Goal: Task Accomplishment & Management: Use online tool/utility

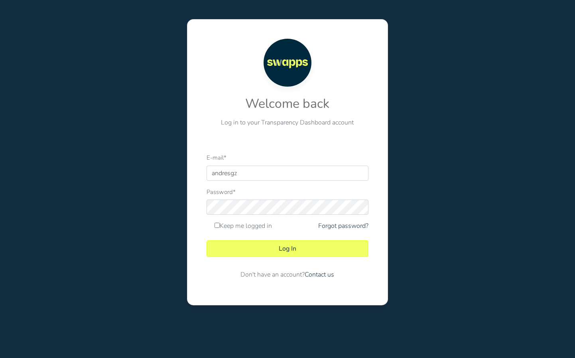
click at [206, 181] on div at bounding box center [206, 181] width 0 height 0
type input "andres@swapps.com"
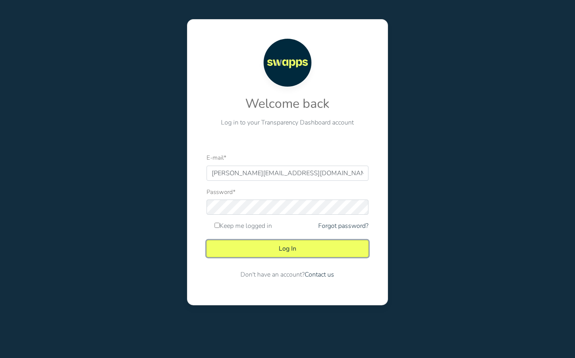
click at [276, 246] on button "Log In" at bounding box center [286, 248] width 161 height 17
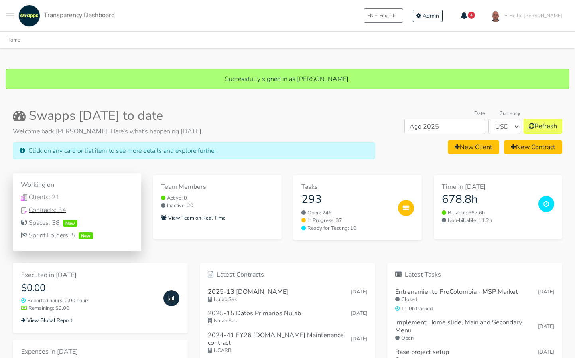
click at [43, 212] on div "Contracts: 34" at bounding box center [77, 210] width 112 height 10
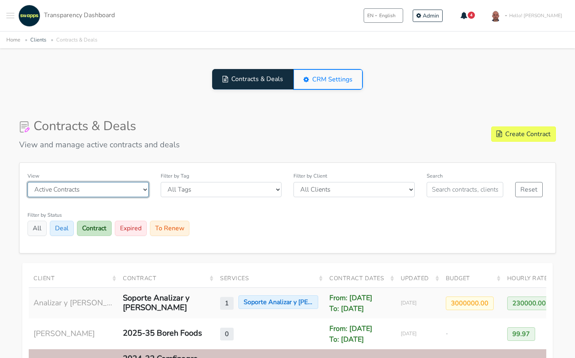
click at [135, 187] on select "Active Contracts Archived Contracts" at bounding box center [88, 189] width 121 height 15
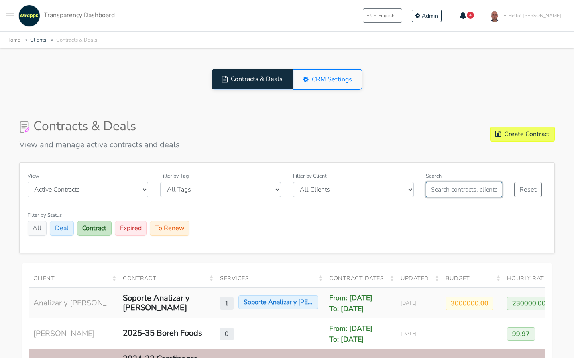
click at [476, 191] on input "text" at bounding box center [464, 189] width 77 height 15
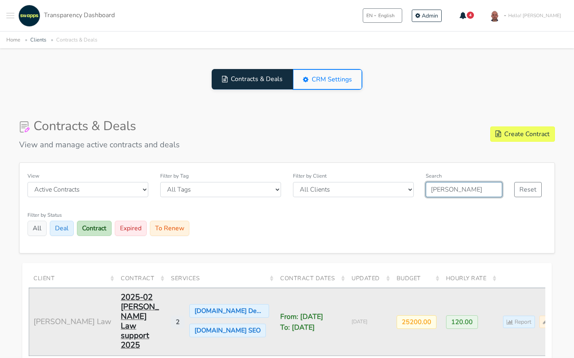
type input "zuck"
click at [121, 297] on div "2025-02 [PERSON_NAME] Law support 2025" at bounding box center [141, 320] width 41 height 57
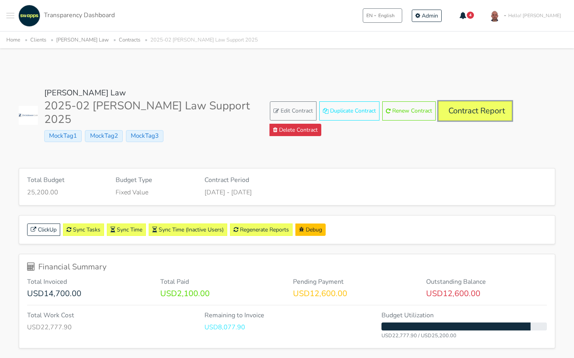
click at [472, 112] on link "Contract Report" at bounding box center [474, 110] width 73 height 19
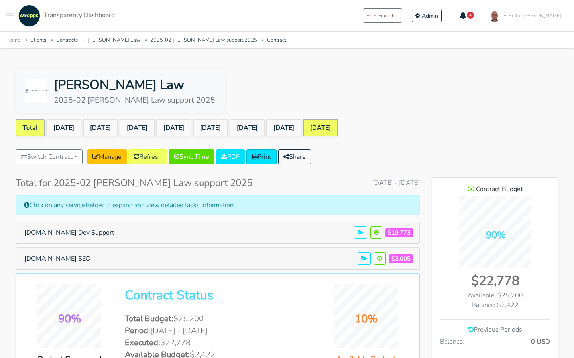
click at [338, 124] on link "[DATE]" at bounding box center [320, 128] width 35 height 18
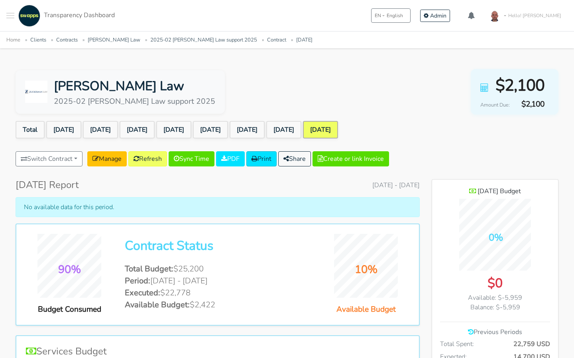
scroll to position [572, 126]
click at [301, 131] on link "[DATE]" at bounding box center [283, 130] width 35 height 18
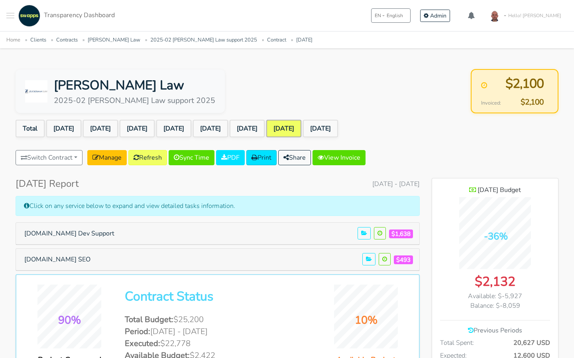
scroll to position [623, 126]
click at [338, 125] on link "[DATE]" at bounding box center [320, 129] width 35 height 18
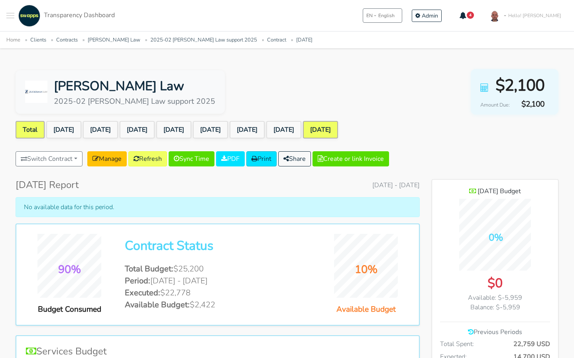
click at [32, 131] on link "Total" at bounding box center [30, 130] width 29 height 18
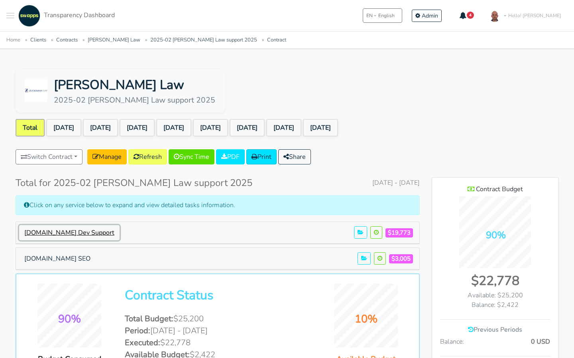
click at [93, 234] on button "[DOMAIN_NAME] Dev Support" at bounding box center [69, 232] width 100 height 15
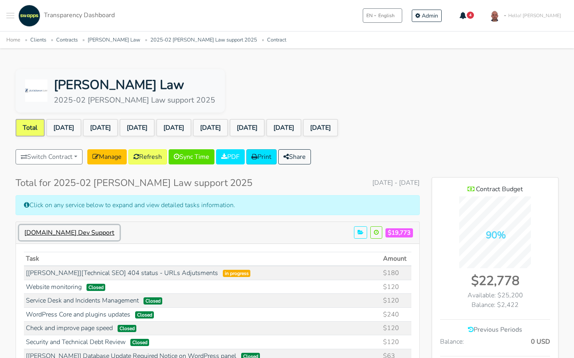
scroll to position [396848, 398485]
click at [93, 234] on button "[DOMAIN_NAME] Dev Support" at bounding box center [69, 232] width 100 height 15
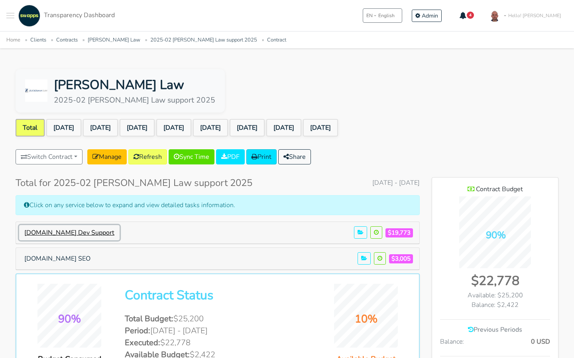
scroll to position [0, 0]
click at [68, 260] on button "[DOMAIN_NAME] SEO" at bounding box center [57, 258] width 77 height 15
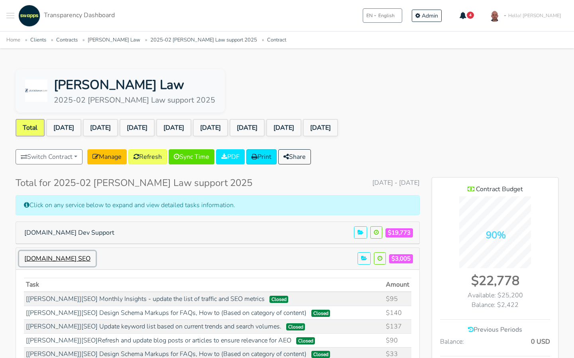
scroll to position [397405, 398485]
click at [68, 261] on button "[DOMAIN_NAME] SEO" at bounding box center [57, 258] width 77 height 15
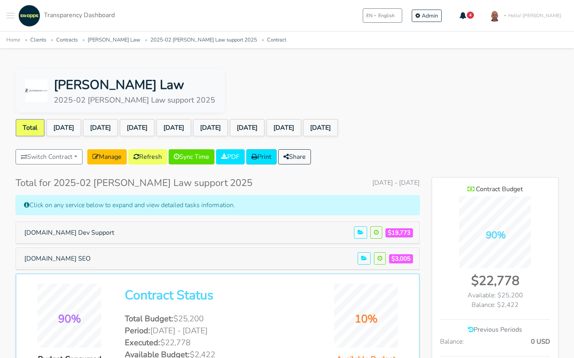
click at [204, 203] on div "Click on any service below to expand and view detailed tasks information." at bounding box center [218, 205] width 404 height 20
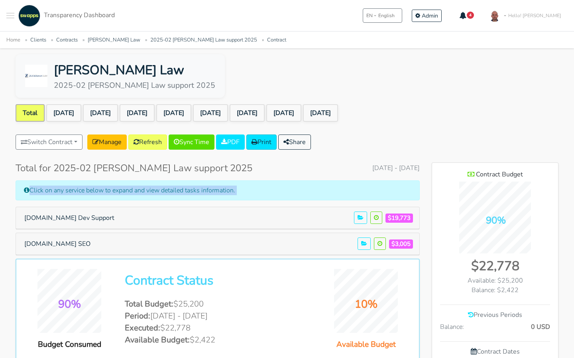
scroll to position [0, 0]
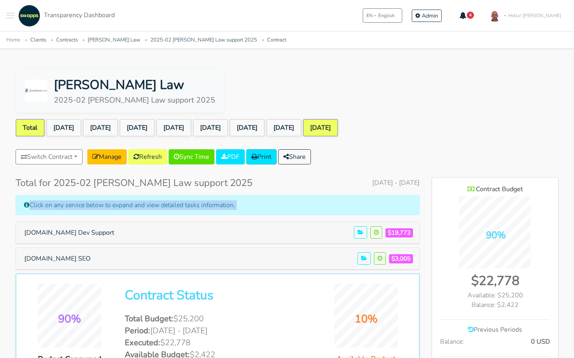
click at [338, 123] on link "[DATE]" at bounding box center [320, 128] width 35 height 18
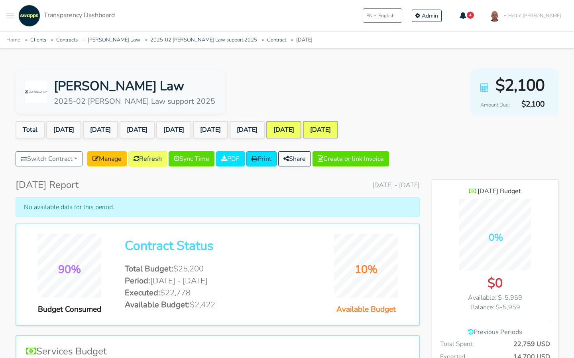
click at [301, 130] on link "[DATE]" at bounding box center [283, 130] width 35 height 18
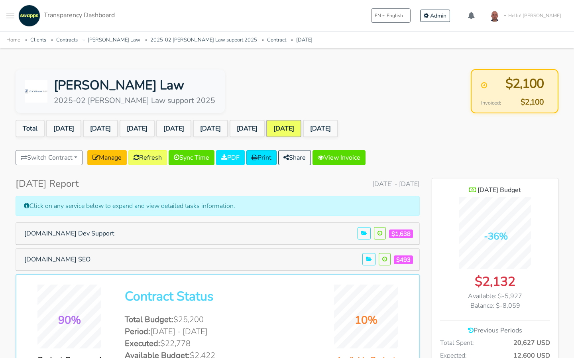
scroll to position [623, 126]
click at [38, 259] on button "[DOMAIN_NAME] SEO" at bounding box center [57, 259] width 77 height 15
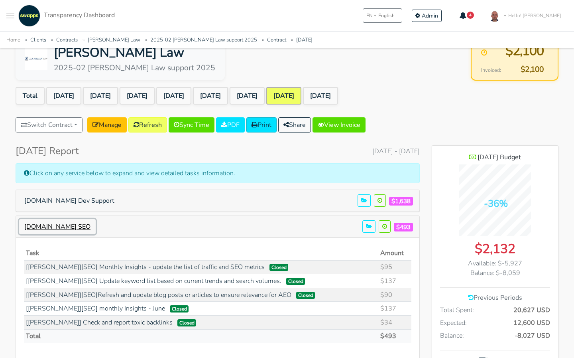
scroll to position [32, 0]
click at [66, 226] on button "[DOMAIN_NAME] SEO" at bounding box center [57, 226] width 77 height 15
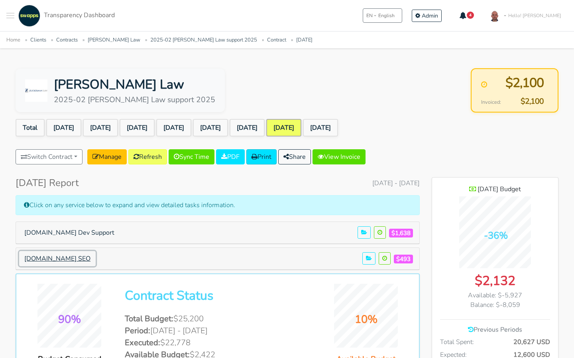
scroll to position [0, 0]
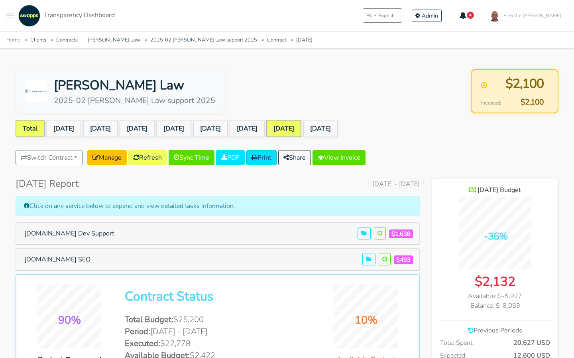
click at [30, 124] on link "Total" at bounding box center [30, 129] width 29 height 18
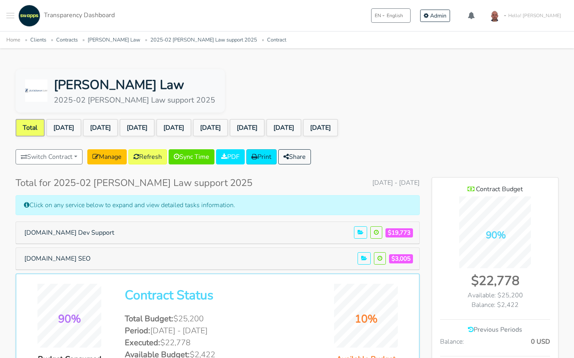
scroll to position [623, 126]
click at [89, 256] on button "[DOMAIN_NAME] SEO" at bounding box center [57, 258] width 77 height 15
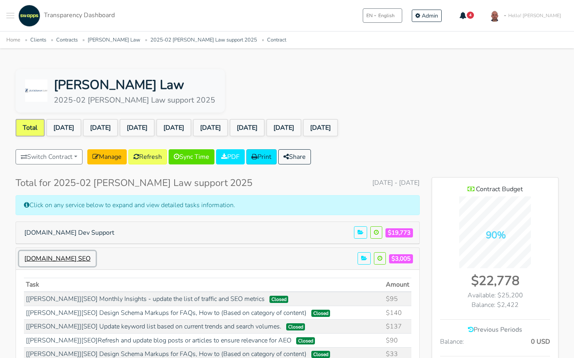
scroll to position [397404, 398485]
click at [89, 256] on button "[DOMAIN_NAME] SEO" at bounding box center [57, 258] width 77 height 15
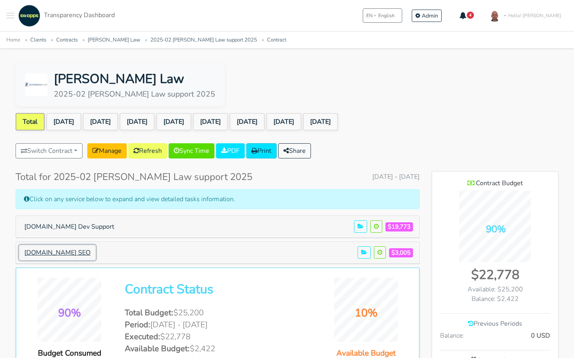
scroll to position [0, 0]
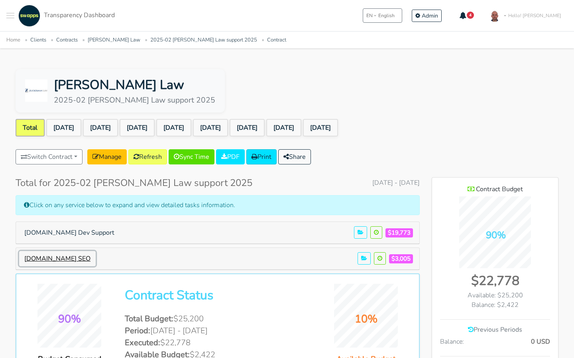
click at [77, 257] on button "zuckermanlaw.com SEO" at bounding box center [57, 258] width 77 height 15
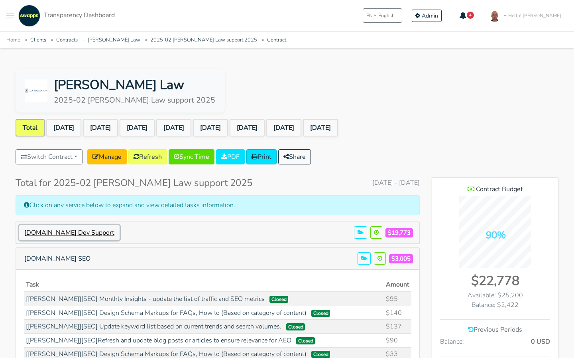
click at [71, 231] on button "zuckermanlaw.com Dev Support" at bounding box center [69, 232] width 100 height 15
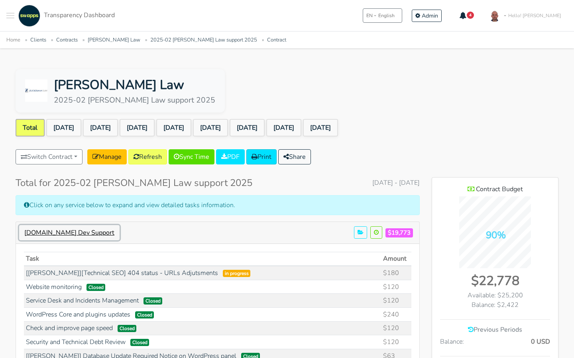
scroll to position [1739, 126]
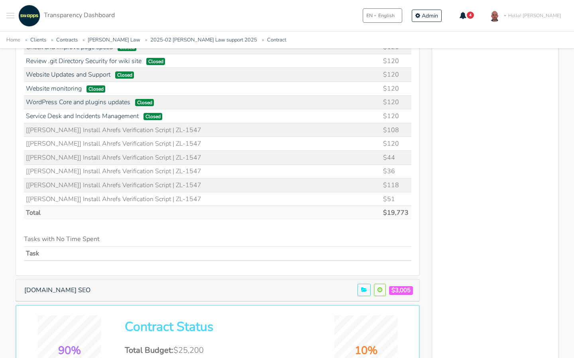
click at [166, 197] on td "[Zuckerman] Install Ahrefs Verification Script | ZL-1547" at bounding box center [202, 199] width 357 height 14
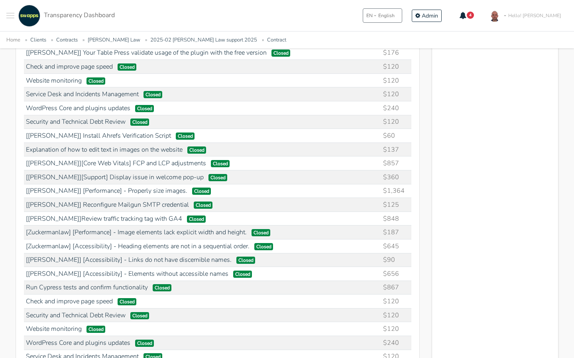
scroll to position [647, 0]
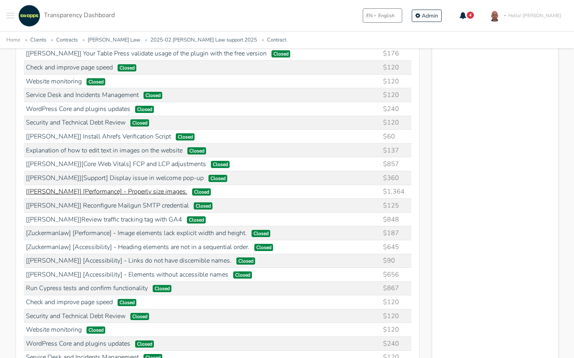
click at [157, 193] on link "[[PERSON_NAME]] [Performance] - Properly size images." at bounding box center [106, 191] width 161 height 9
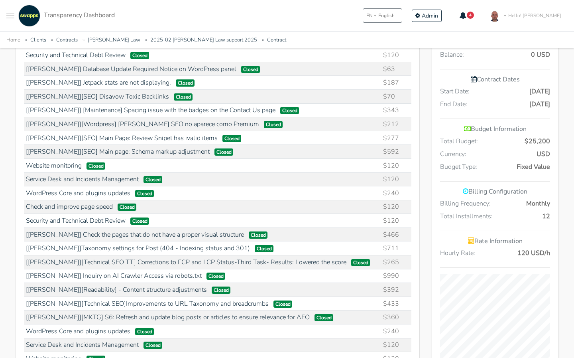
scroll to position [287, 0]
click at [143, 277] on link "[Zuckerman] Inquiry on AI Crawler Access via robots.txt" at bounding box center [114, 275] width 176 height 9
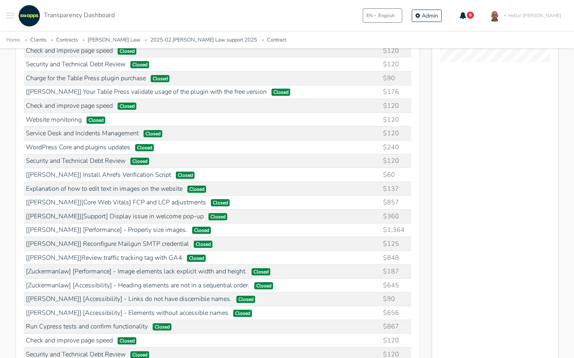
scroll to position [611, 0]
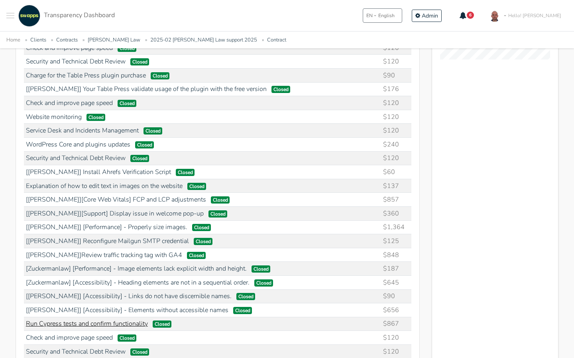
click at [90, 322] on link "Run Cypress tests and confirm functionality" at bounding box center [87, 323] width 122 height 9
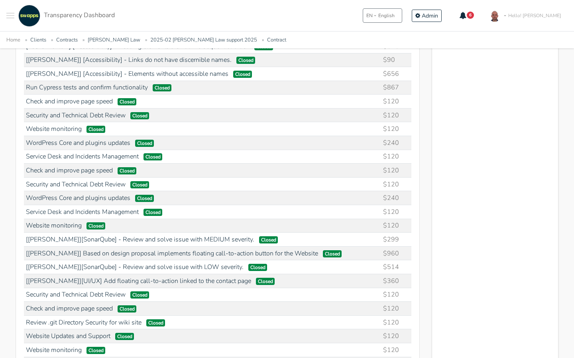
scroll to position [848, 0]
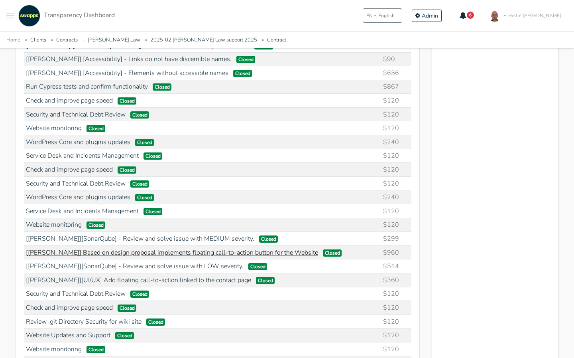
click at [225, 252] on link "[Zuckerman] Based on design proposal implements floating call-to-action button …" at bounding box center [172, 252] width 292 height 9
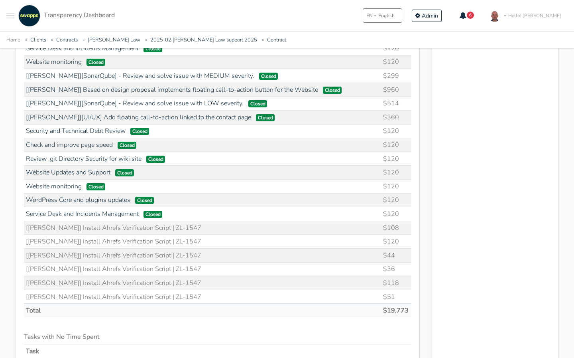
scroll to position [1027, 0]
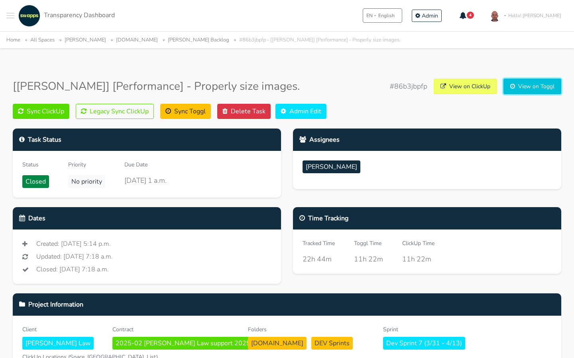
click at [534, 81] on link "View on Toggl" at bounding box center [532, 87] width 58 height 16
click at [47, 111] on button "Sync ClickUp" at bounding box center [41, 111] width 57 height 15
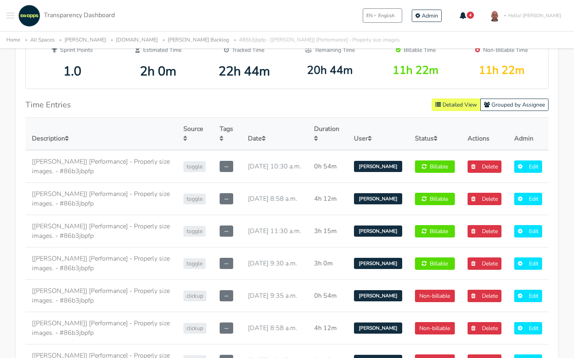
scroll to position [471, 0]
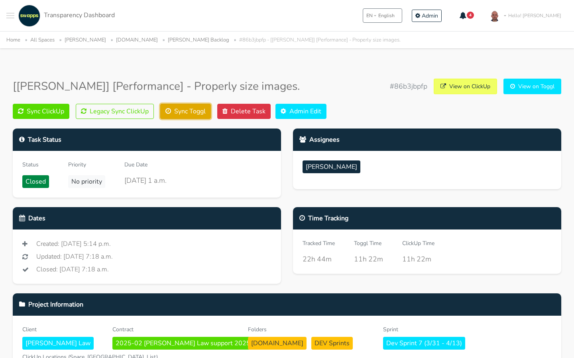
click at [196, 114] on button "Sync Toggl" at bounding box center [185, 111] width 51 height 15
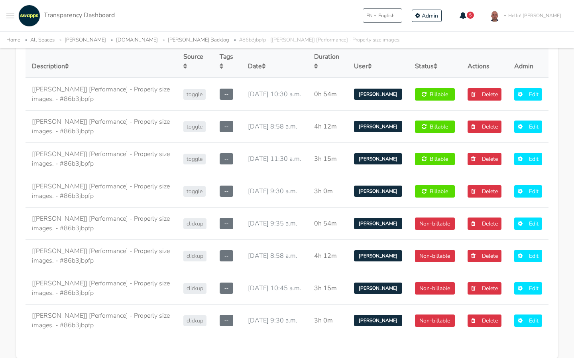
scroll to position [505, 0]
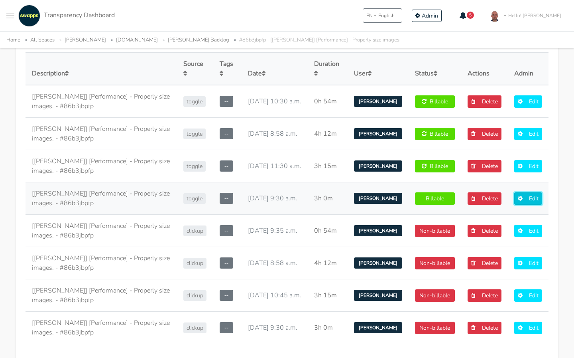
click at [536, 200] on link "Edit" at bounding box center [528, 198] width 28 height 12
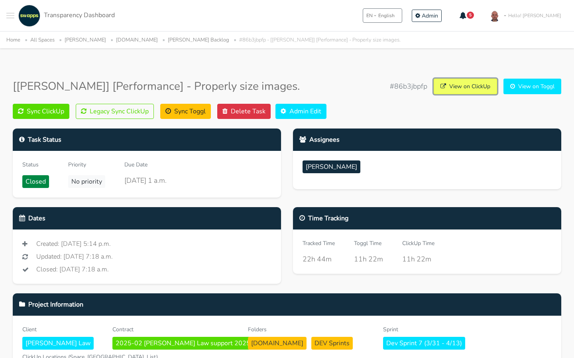
click at [484, 87] on link "View on ClickUp" at bounding box center [465, 87] width 63 height 16
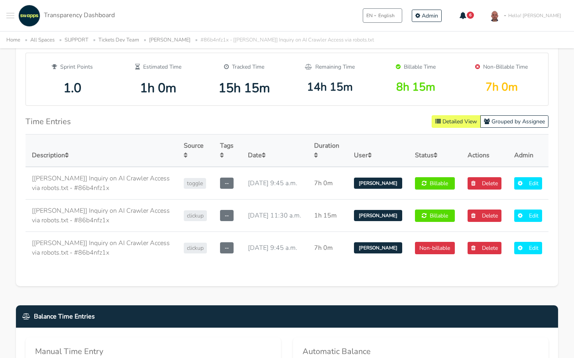
scroll to position [459, 0]
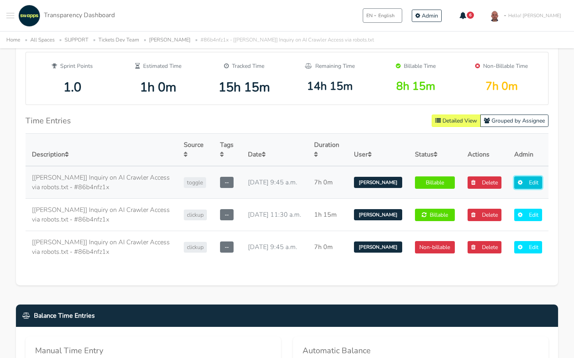
click at [526, 181] on link "Edit" at bounding box center [528, 182] width 28 height 12
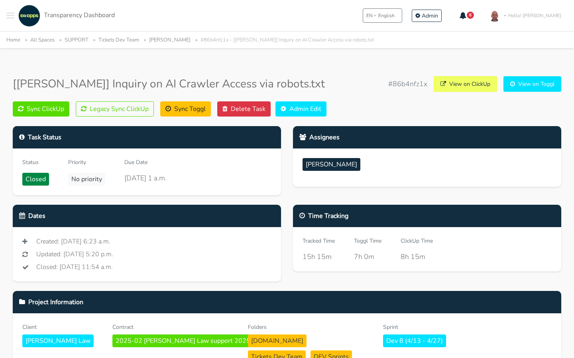
scroll to position [0, 0]
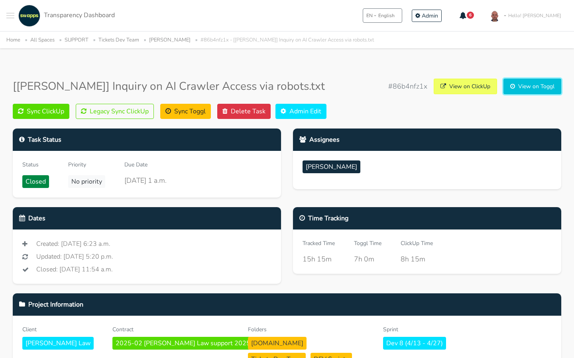
click at [537, 86] on link "View on Toggl" at bounding box center [532, 87] width 58 height 16
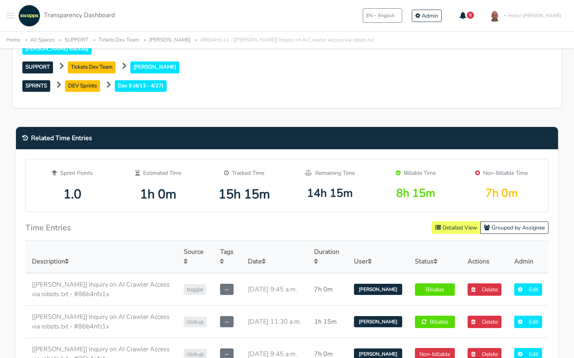
scroll to position [354, 0]
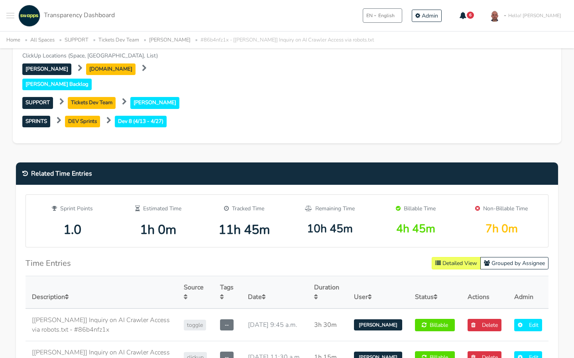
scroll to position [292, 0]
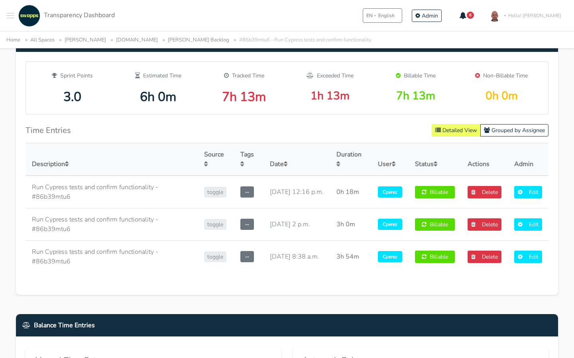
scroll to position [423, 0]
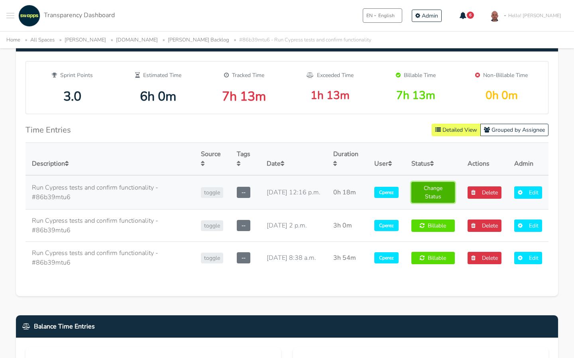
click at [425, 193] on link "Change Status" at bounding box center [432, 192] width 43 height 21
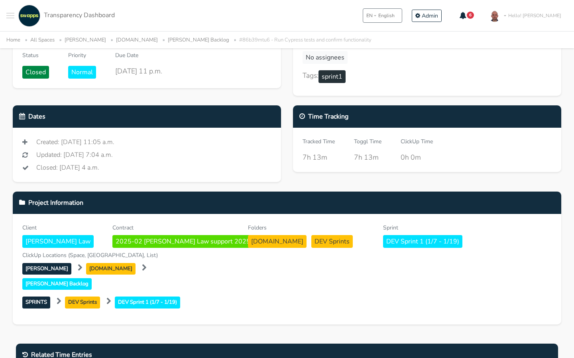
scroll to position [0, 0]
